Goal: Navigation & Orientation: Find specific page/section

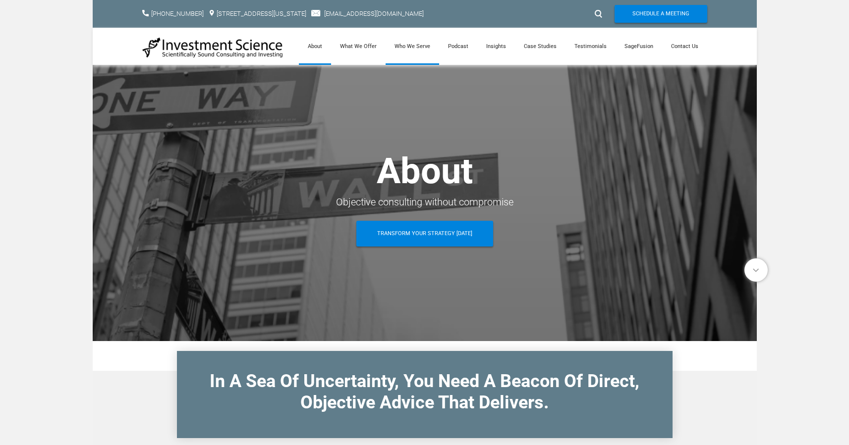
click at [421, 44] on link "Who We Serve" at bounding box center [411, 46] width 53 height 37
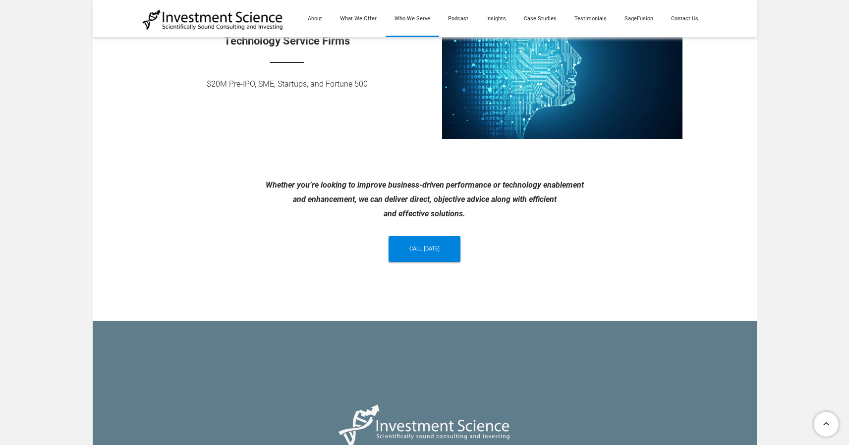
scroll to position [1143, 0]
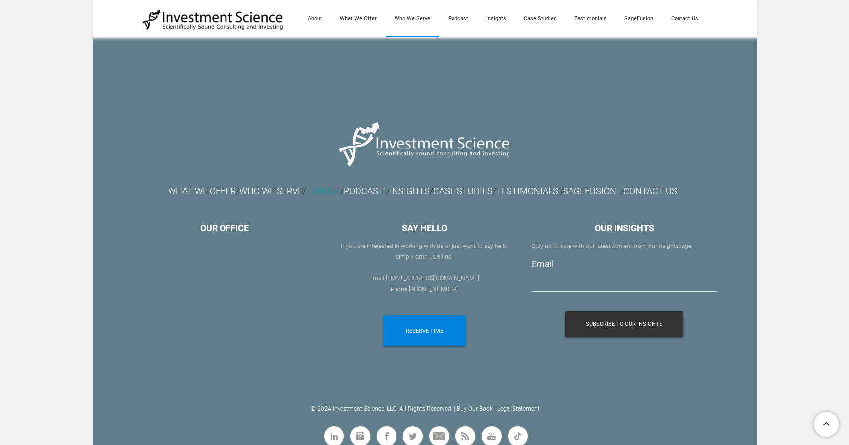
click at [315, 192] on link "ABOUT" at bounding box center [326, 191] width 28 height 10
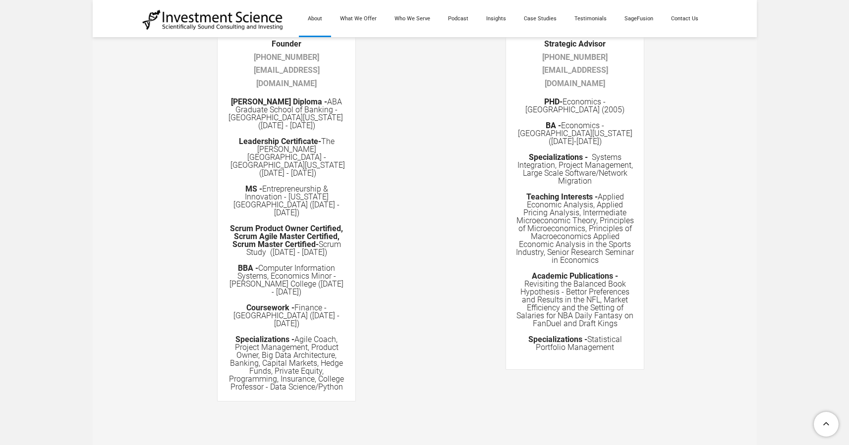
scroll to position [1502, 0]
